Goal: Find specific page/section: Find specific page/section

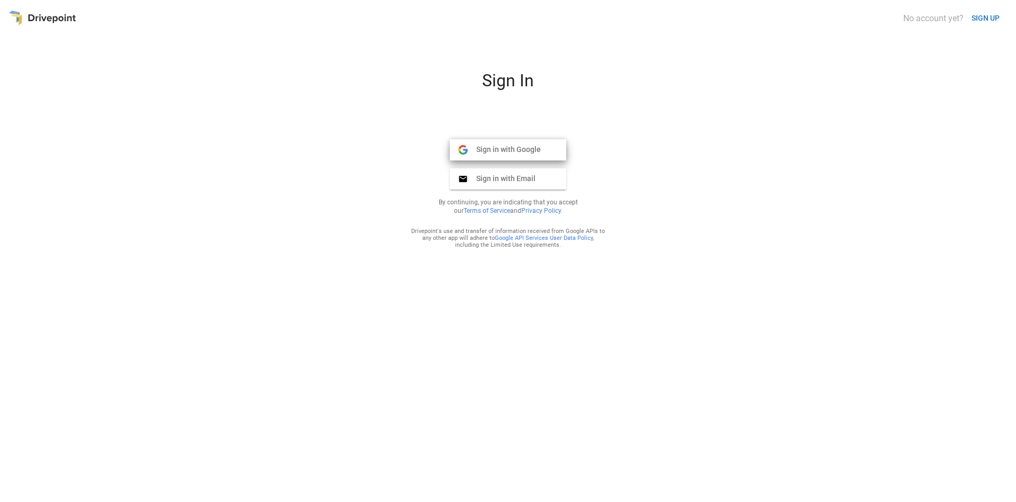
click at [556, 149] on button "Sign in with Google Google" at bounding box center [508, 149] width 116 height 21
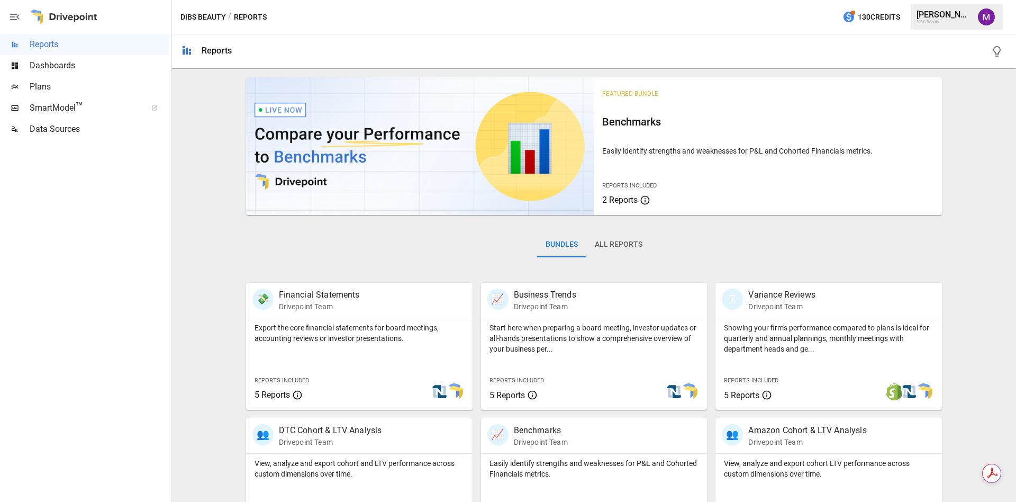
click at [89, 59] on span "Dashboards" at bounding box center [100, 65] width 140 height 13
